Goal: Check status: Check status

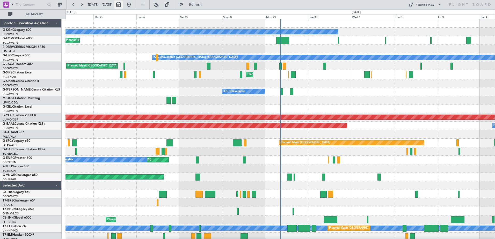
click at [123, 6] on button at bounding box center [118, 5] width 8 height 8
select select "9"
select select "2025"
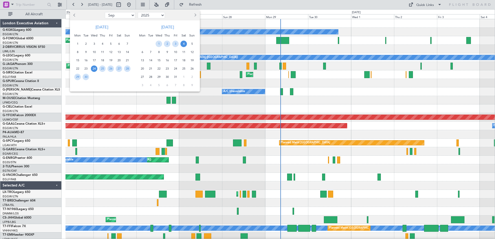
click at [73, 12] on button "Previous month" at bounding box center [75, 15] width 6 height 8
select select "8"
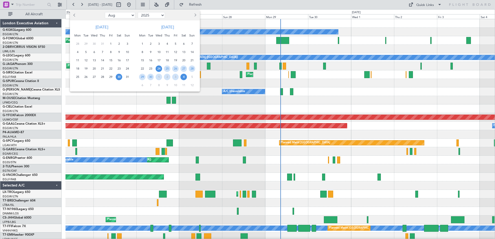
click at [117, 74] on span "30" at bounding box center [119, 77] width 6 height 6
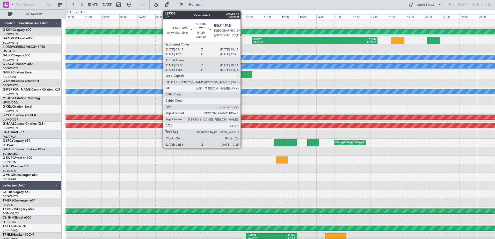
click at [243, 74] on div at bounding box center [238, 74] width 27 height 7
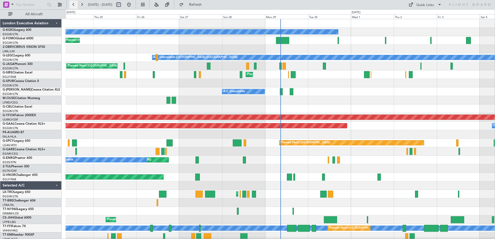
click at [74, 4] on button at bounding box center [73, 5] width 8 height 8
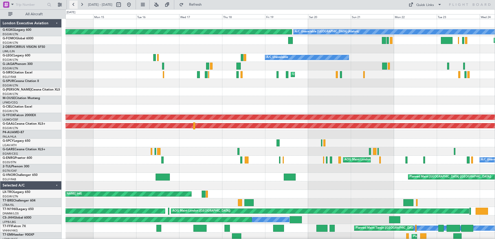
click at [74, 4] on button at bounding box center [73, 5] width 8 height 8
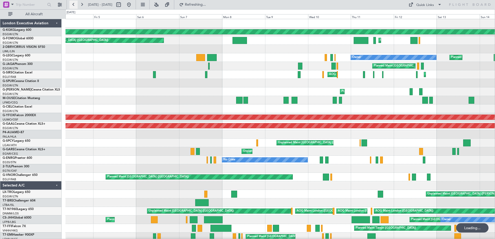
click at [74, 4] on button at bounding box center [73, 5] width 8 height 8
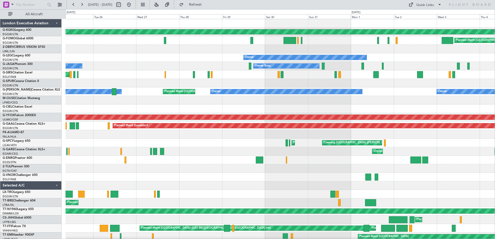
click at [275, 16] on div "Sat 30" at bounding box center [286, 16] width 43 height 5
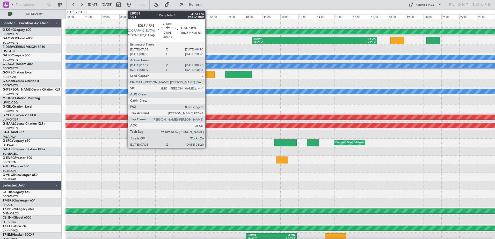
click at [208, 76] on div at bounding box center [203, 74] width 23 height 7
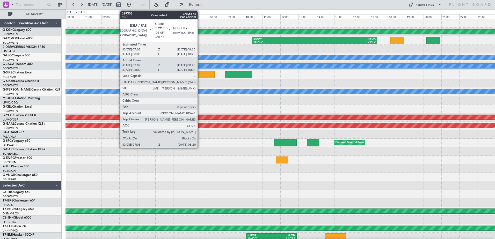
click at [200, 75] on div at bounding box center [203, 74] width 23 height 7
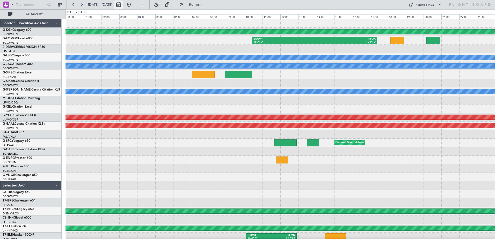
click at [123, 3] on button at bounding box center [118, 5] width 8 height 8
select select "8"
select select "2025"
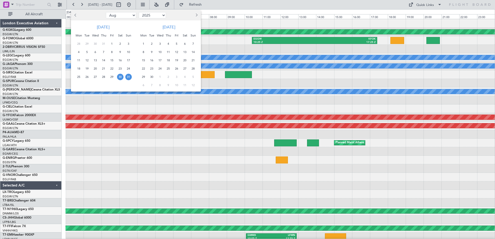
click at [184, 68] on span "27" at bounding box center [185, 69] width 6 height 6
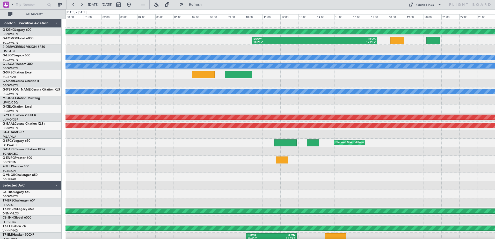
select select "9"
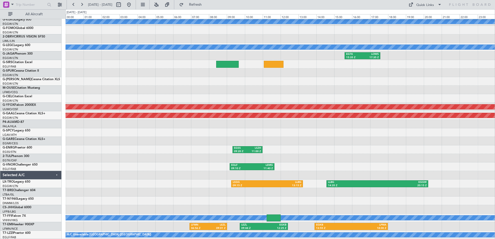
scroll to position [10, 0]
click at [80, 3] on button at bounding box center [82, 5] width 8 height 8
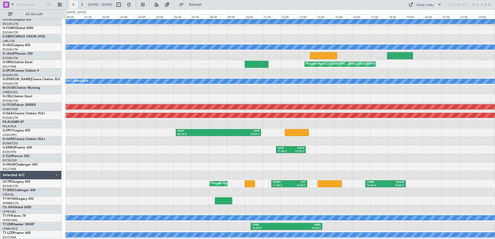
click at [74, 5] on button at bounding box center [73, 5] width 8 height 8
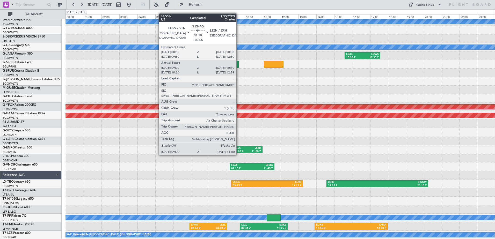
click at [239, 150] on div "09:20 Z" at bounding box center [240, 152] width 13 height 4
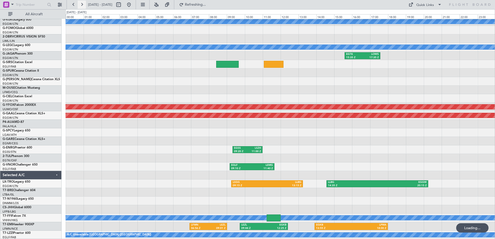
click at [82, 4] on button at bounding box center [82, 5] width 8 height 8
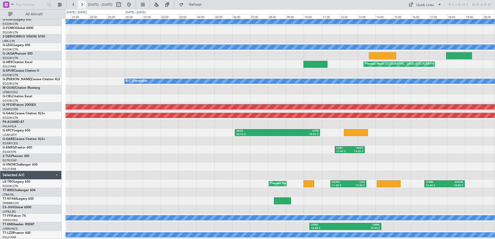
click at [82, 4] on button at bounding box center [82, 5] width 8 height 8
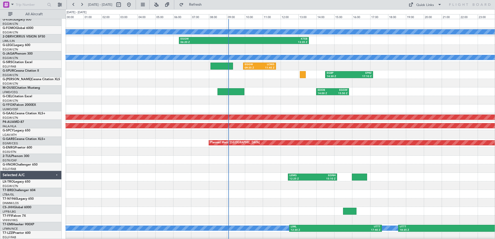
scroll to position [0, 0]
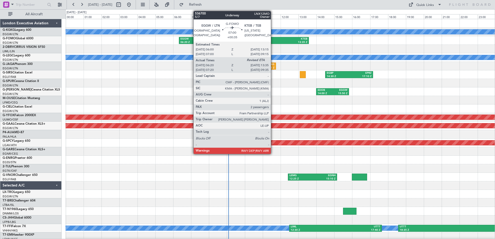
click at [273, 41] on div "13:35 Z" at bounding box center [275, 43] width 63 height 4
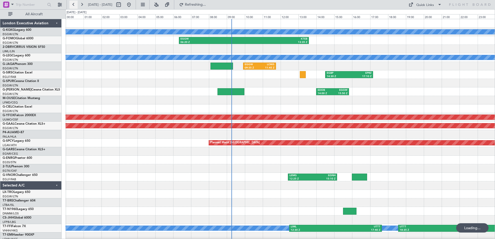
click at [73, 3] on button at bounding box center [73, 5] width 8 height 8
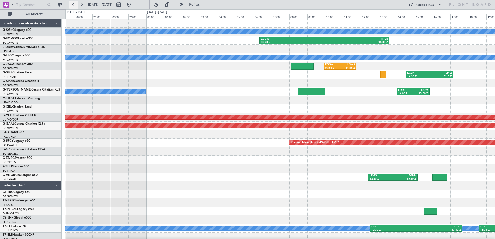
click at [73, 3] on button at bounding box center [73, 5] width 8 height 8
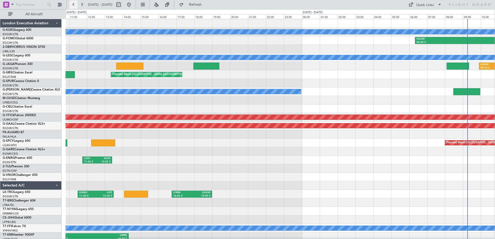
click at [73, 3] on button at bounding box center [73, 5] width 8 height 8
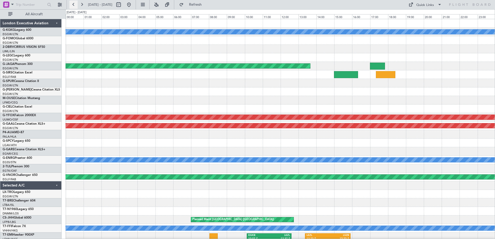
click at [73, 3] on button at bounding box center [73, 5] width 8 height 8
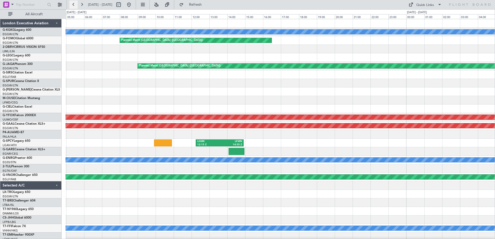
click at [73, 3] on button at bounding box center [73, 5] width 8 height 8
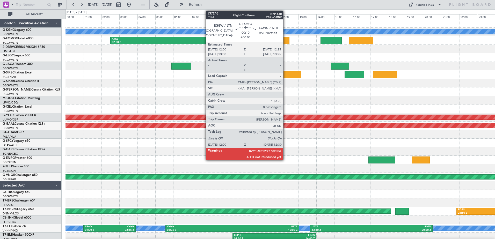
click at [286, 39] on div at bounding box center [284, 40] width 9 height 7
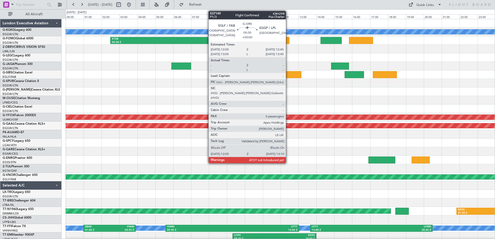
click at [288, 72] on div at bounding box center [291, 74] width 19 height 7
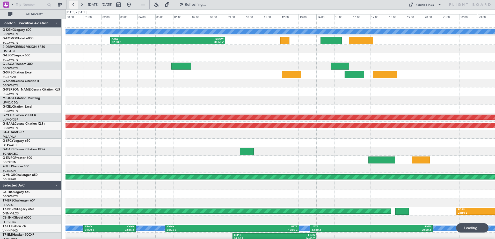
click at [74, 4] on button at bounding box center [73, 5] width 8 height 8
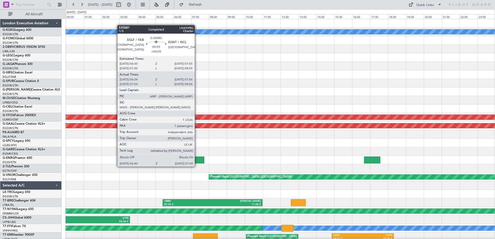
click at [197, 162] on div at bounding box center [194, 160] width 19 height 7
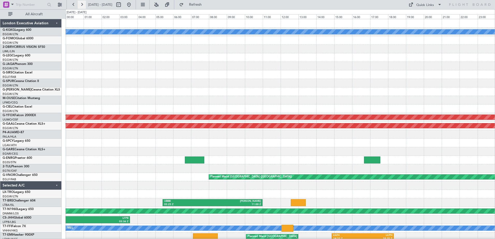
click at [83, 4] on button at bounding box center [82, 5] width 8 height 8
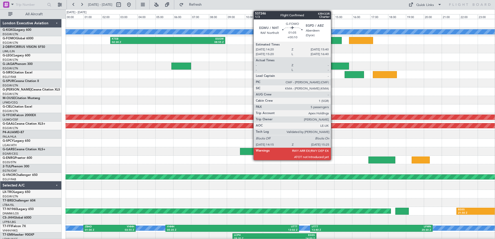
click at [333, 40] on div at bounding box center [331, 40] width 21 height 7
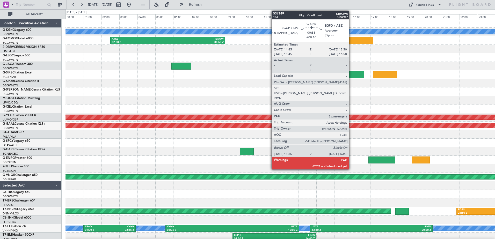
click at [351, 75] on div at bounding box center [354, 74] width 19 height 7
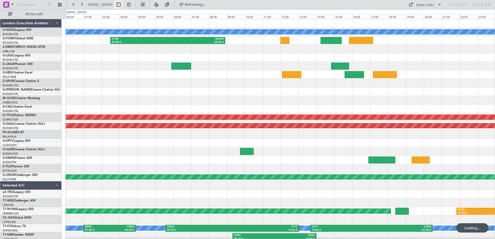
click at [123, 6] on button at bounding box center [118, 5] width 8 height 8
select select "9"
select select "2025"
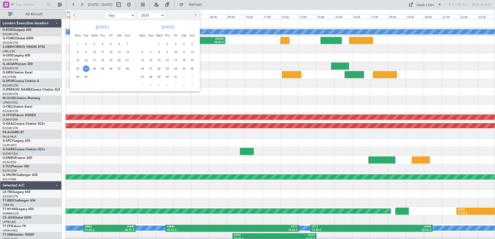
click at [74, 16] on button "Previous month" at bounding box center [75, 15] width 6 height 8
select select "8"
click at [121, 78] on span "30" at bounding box center [119, 77] width 6 height 6
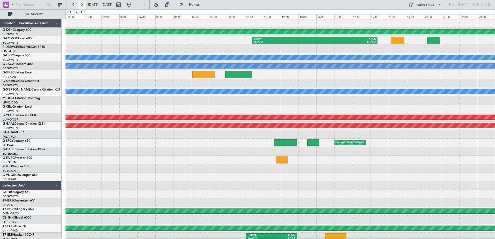
click at [80, 4] on button at bounding box center [82, 5] width 8 height 8
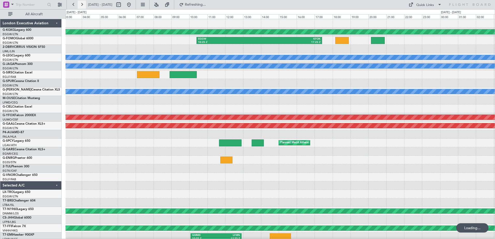
click at [80, 4] on button at bounding box center [82, 5] width 8 height 8
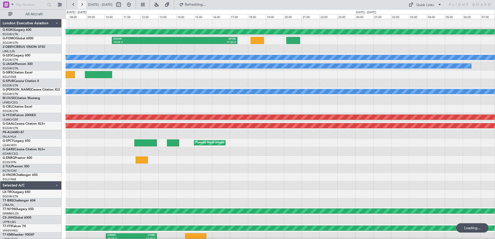
click at [80, 4] on button at bounding box center [82, 5] width 8 height 8
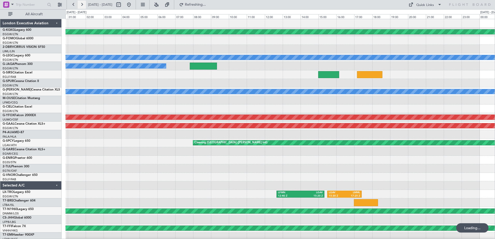
click at [80, 4] on button at bounding box center [82, 5] width 8 height 8
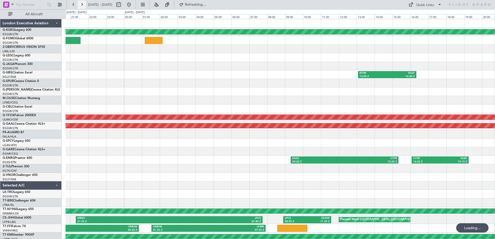
click at [80, 4] on button at bounding box center [82, 5] width 8 height 8
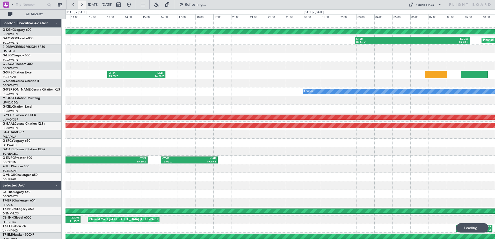
click at [80, 4] on button at bounding box center [82, 5] width 8 height 8
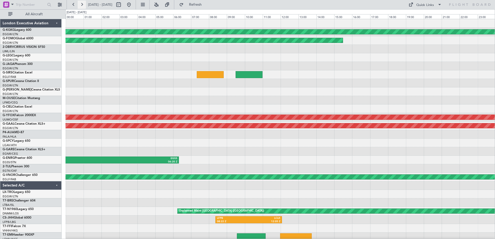
click at [80, 4] on button at bounding box center [82, 5] width 8 height 8
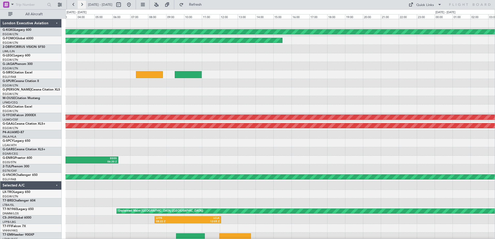
click at [80, 4] on button at bounding box center [82, 5] width 8 height 8
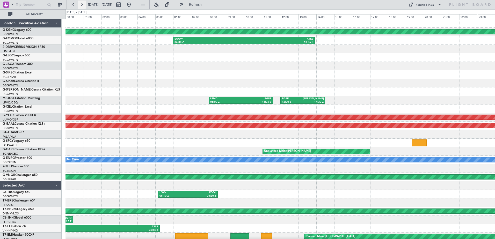
click at [80, 4] on button at bounding box center [82, 5] width 8 height 8
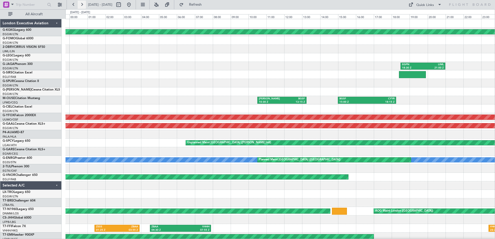
click at [80, 4] on button at bounding box center [82, 5] width 8 height 8
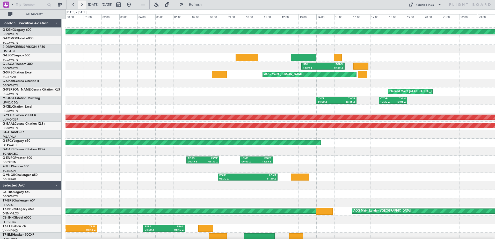
click at [80, 4] on button at bounding box center [82, 5] width 8 height 8
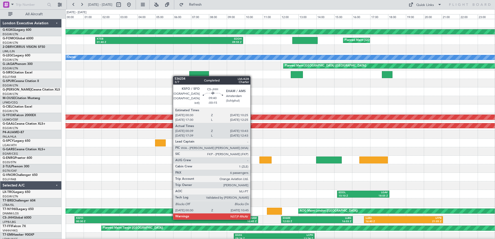
click at [253, 219] on div "EHAM" at bounding box center [211, 219] width 90 height 4
